Goal: Transaction & Acquisition: Purchase product/service

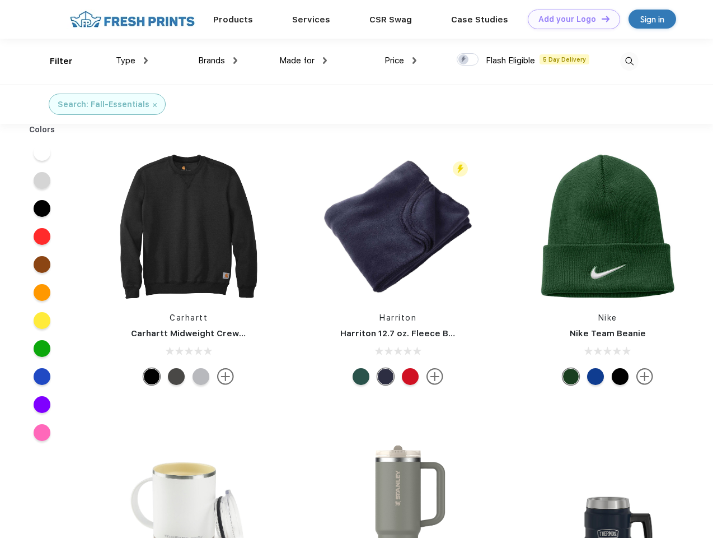
click at [570, 19] on link "Add your Logo Design Tool" at bounding box center [574, 20] width 92 height 20
click at [0, 0] on div "Design Tool" at bounding box center [0, 0] width 0 height 0
click at [601, 18] on link "Add your Logo Design Tool" at bounding box center [574, 20] width 92 height 20
click at [54, 61] on div "Filter" at bounding box center [61, 61] width 23 height 13
click at [132, 60] on span "Type" at bounding box center [126, 60] width 20 height 10
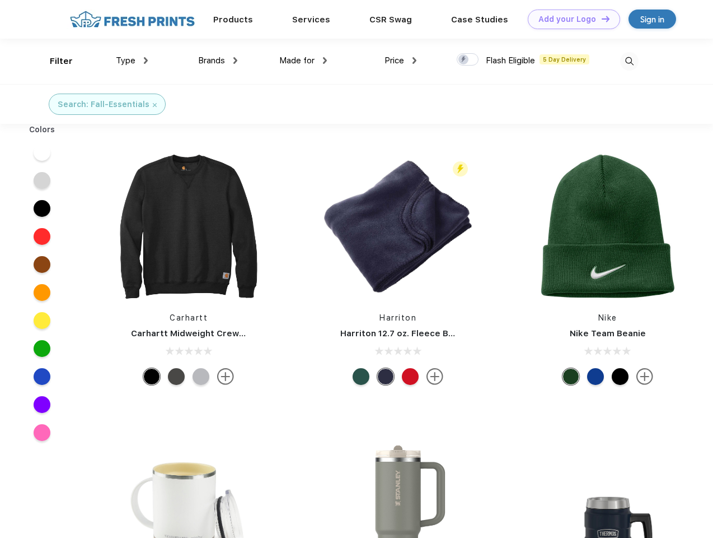
click at [218, 60] on span "Brands" at bounding box center [211, 60] width 27 height 10
click at [304, 60] on span "Made for" at bounding box center [296, 60] width 35 height 10
click at [401, 60] on span "Price" at bounding box center [395, 60] width 20 height 10
click at [468, 60] on div at bounding box center [468, 59] width 22 height 12
click at [464, 60] on input "checkbox" at bounding box center [460, 56] width 7 height 7
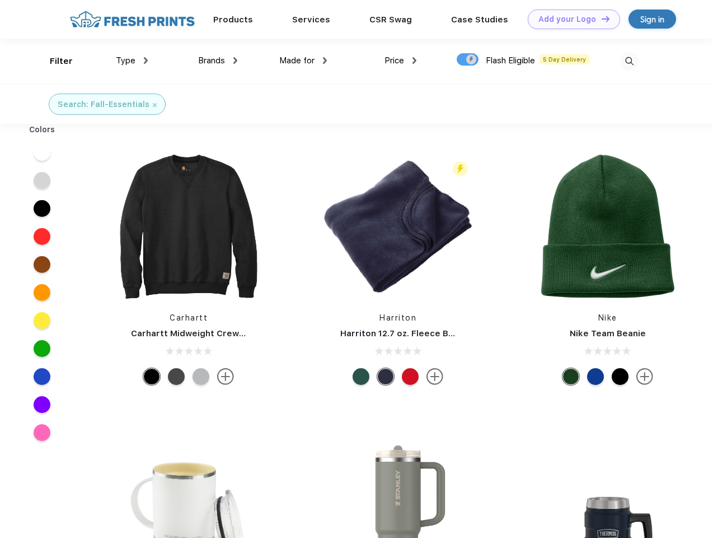
click at [629, 61] on img at bounding box center [629, 61] width 18 height 18
